Goal: Use online tool/utility: Utilize a website feature to perform a specific function

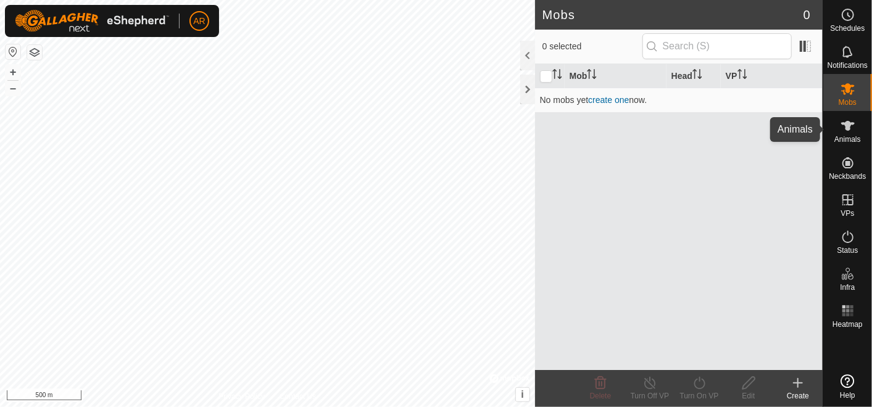
click at [850, 142] on span "Animals" at bounding box center [848, 139] width 27 height 7
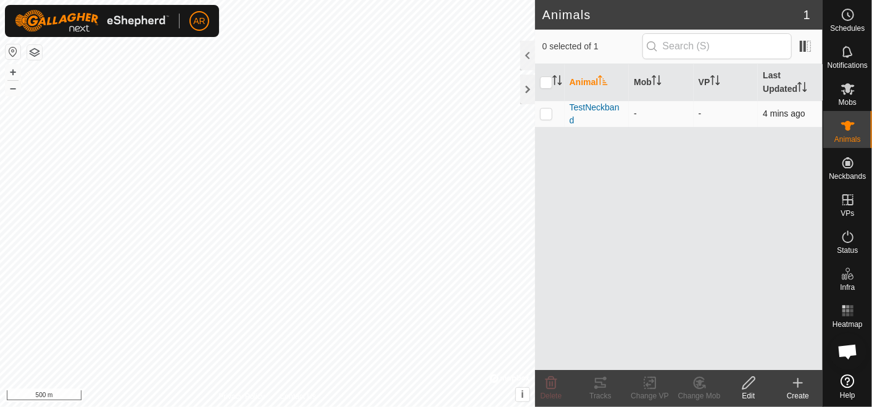
click at [545, 114] on p-checkbox at bounding box center [546, 114] width 12 height 10
checkbox input "true"
click at [602, 384] on icon at bounding box center [600, 383] width 15 height 15
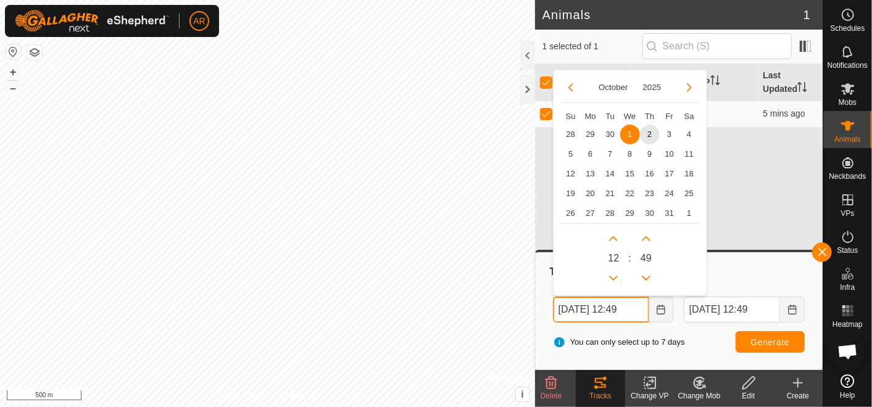
drag, startPoint x: 569, startPoint y: 306, endPoint x: 556, endPoint y: 307, distance: 13.1
click at [556, 307] on input "[DATE] 12:49" at bounding box center [601, 310] width 96 height 26
click at [572, 88] on button "Previous Month" at bounding box center [571, 88] width 20 height 20
click at [588, 212] on span "29" at bounding box center [591, 214] width 20 height 20
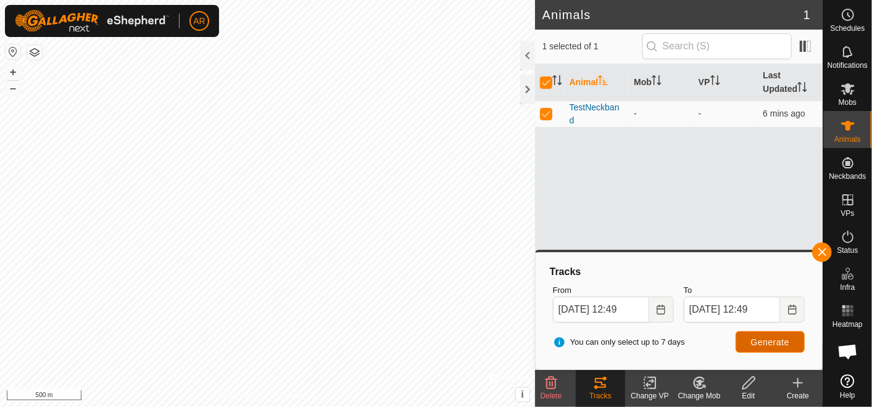
click at [763, 340] on span "Generate" at bounding box center [770, 343] width 38 height 10
click at [597, 309] on input "[DATE] 12:49" at bounding box center [601, 310] width 96 height 26
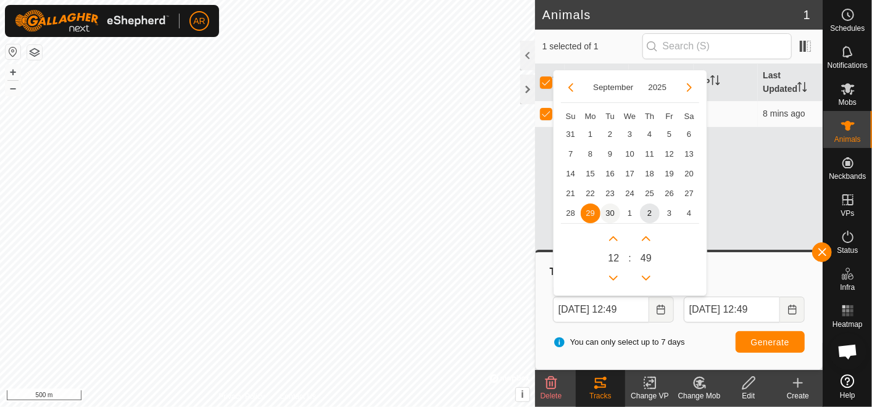
click at [612, 215] on span "30" at bounding box center [611, 214] width 20 height 20
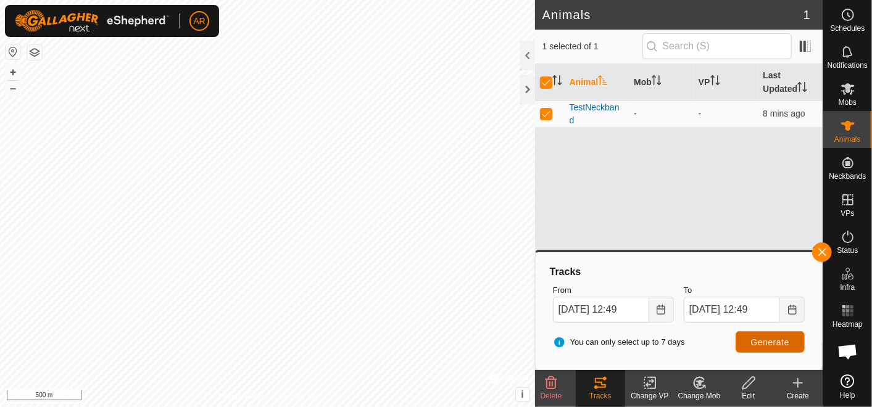
click at [754, 342] on span "Generate" at bounding box center [770, 343] width 38 height 10
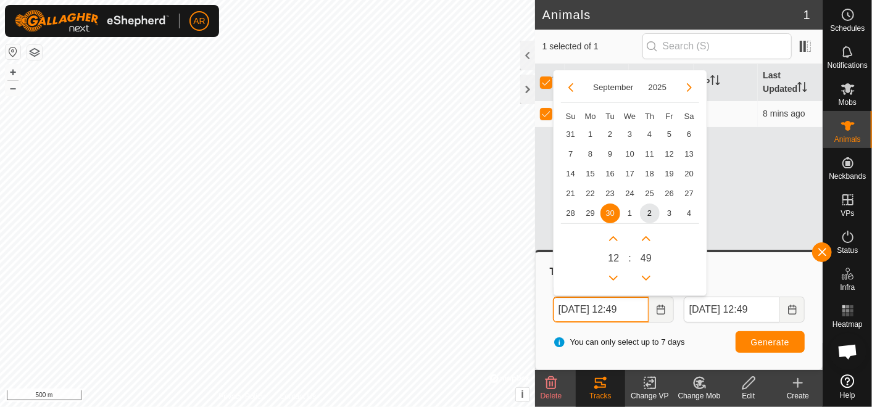
drag, startPoint x: 643, startPoint y: 309, endPoint x: 631, endPoint y: 311, distance: 11.9
click at [631, 311] on input "[DATE] 12:49" at bounding box center [601, 310] width 96 height 26
click at [691, 86] on button "Next Month" at bounding box center [690, 88] width 20 height 20
click at [632, 131] on span "1" at bounding box center [630, 135] width 20 height 20
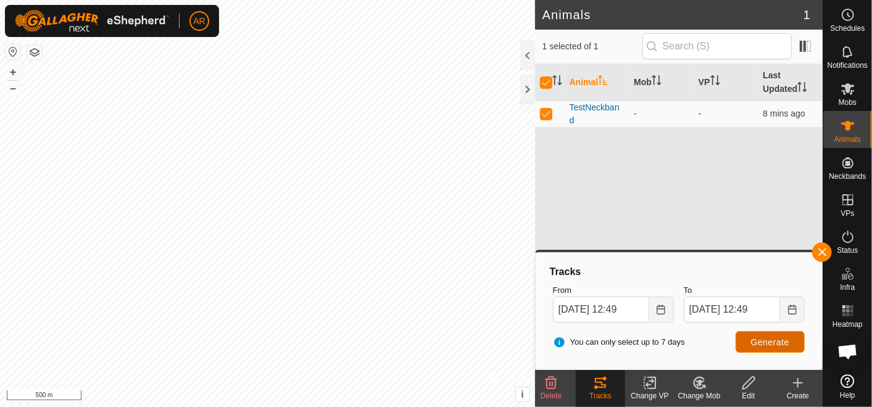
click at [763, 342] on span "Generate" at bounding box center [770, 343] width 38 height 10
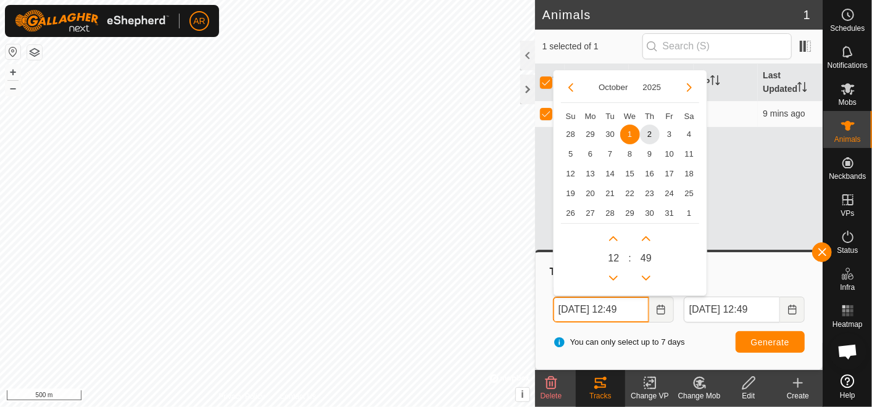
click at [614, 308] on input "[DATE] 12:49" at bounding box center [601, 310] width 96 height 26
click at [649, 132] on span "2" at bounding box center [650, 135] width 20 height 20
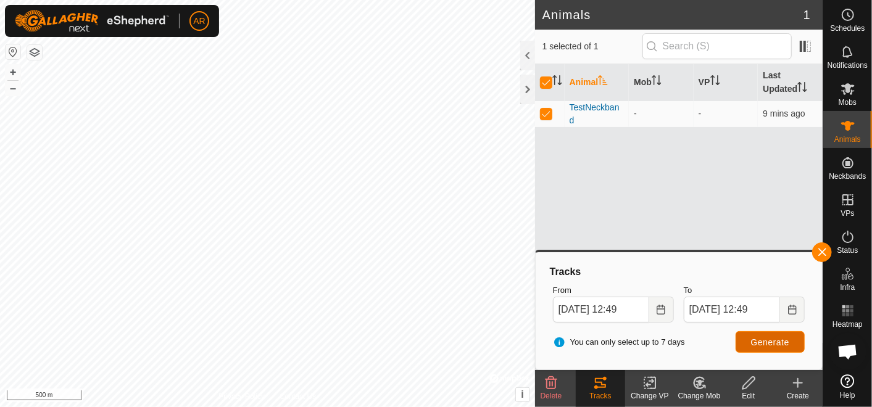
click at [769, 338] on span "Generate" at bounding box center [770, 343] width 38 height 10
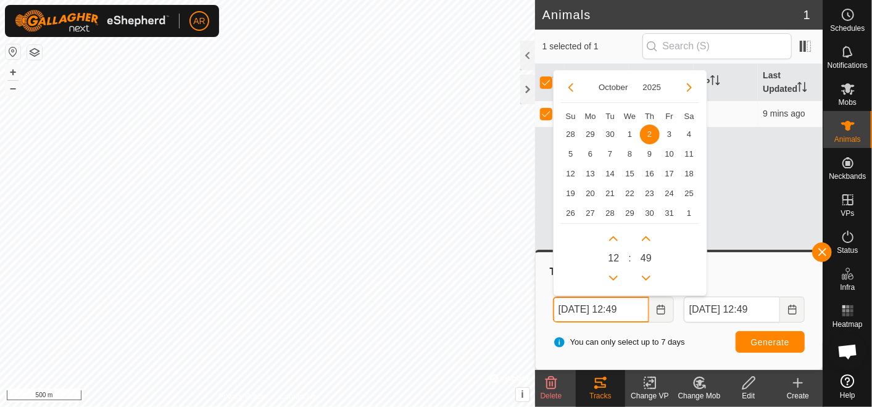
drag, startPoint x: 569, startPoint y: 308, endPoint x: 553, endPoint y: 314, distance: 16.4
click at [553, 314] on input "[DATE] 12:49" at bounding box center [601, 310] width 96 height 26
click at [627, 136] on span "1" at bounding box center [630, 135] width 20 height 20
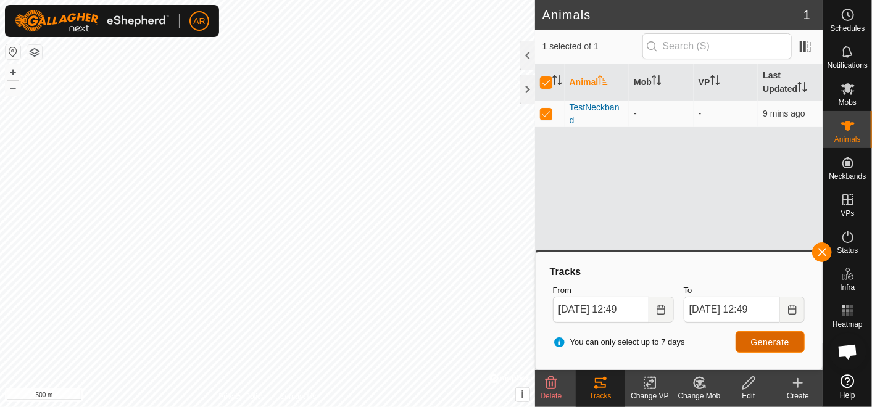
click at [756, 342] on span "Generate" at bounding box center [770, 343] width 38 height 10
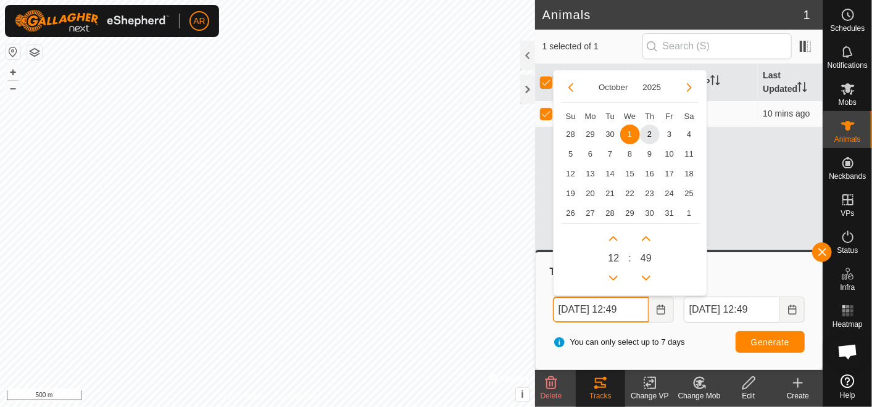
drag, startPoint x: 568, startPoint y: 308, endPoint x: 548, endPoint y: 309, distance: 19.8
click at [548, 309] on div "From [DATE] 12:49 [DATE] Su Mo Tu We Th Fr Sa 28 29 30 1 1 2 3 4 5 6 7 8 9 10 1…" at bounding box center [613, 304] width 131 height 48
click at [569, 85] on button "Previous Month" at bounding box center [571, 88] width 20 height 20
click at [593, 215] on span "29" at bounding box center [591, 214] width 20 height 20
type input "[DATE] 12:49"
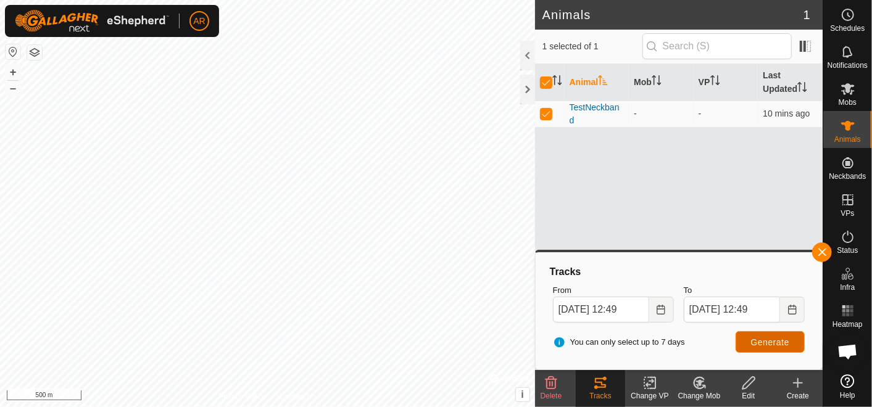
click at [766, 338] on span "Generate" at bounding box center [770, 343] width 38 height 10
